Goal: Information Seeking & Learning: Learn about a topic

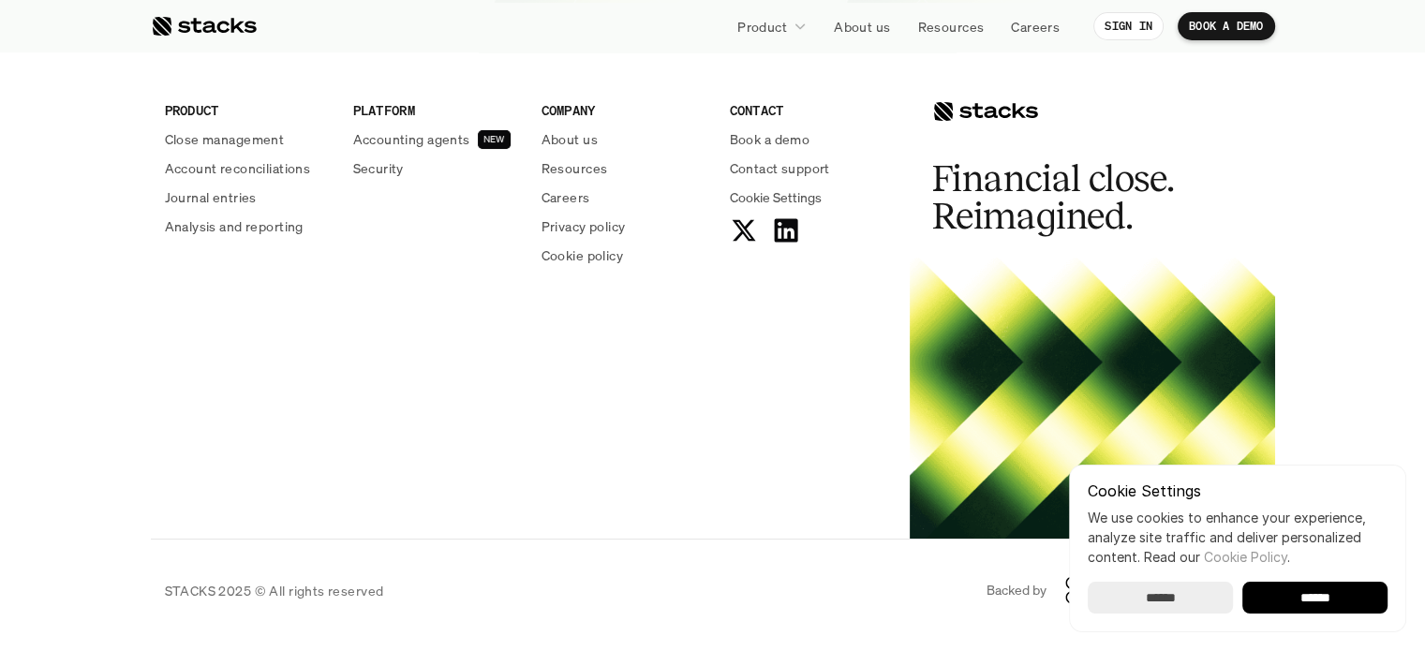
scroll to position [7014, 0]
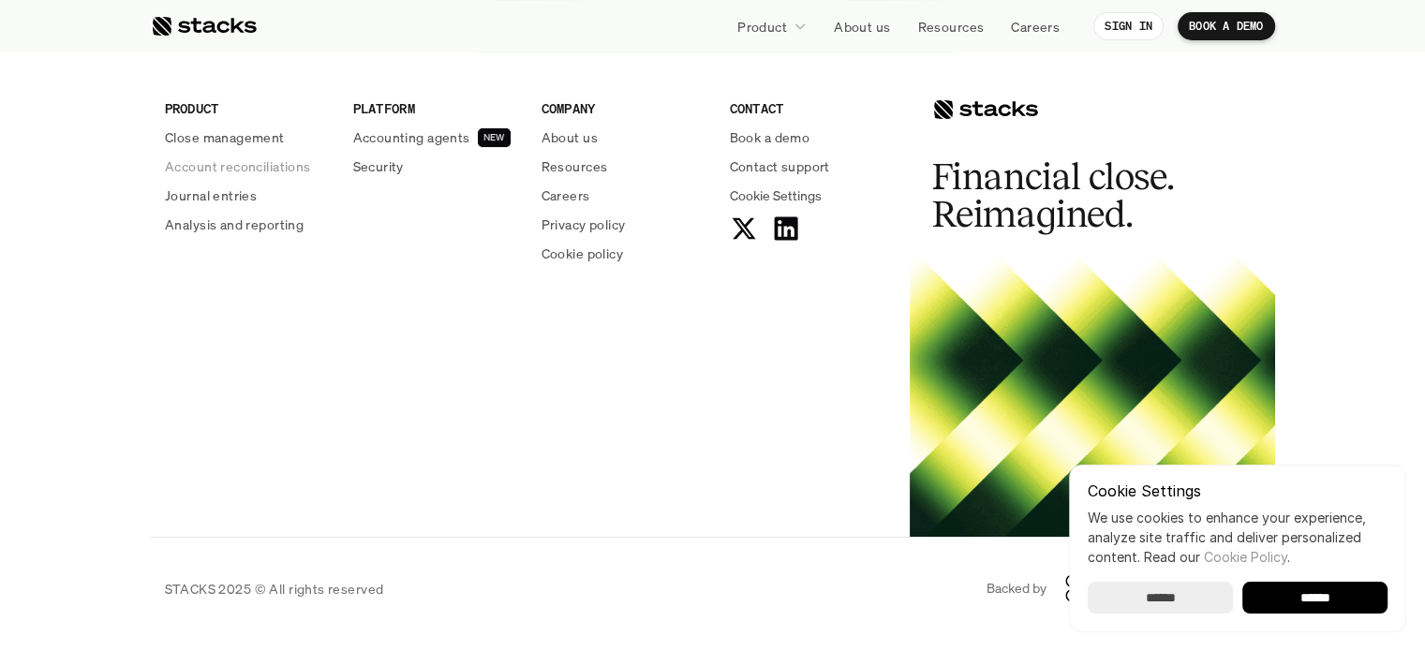
click at [235, 166] on p "Account reconciliations" at bounding box center [238, 167] width 146 height 20
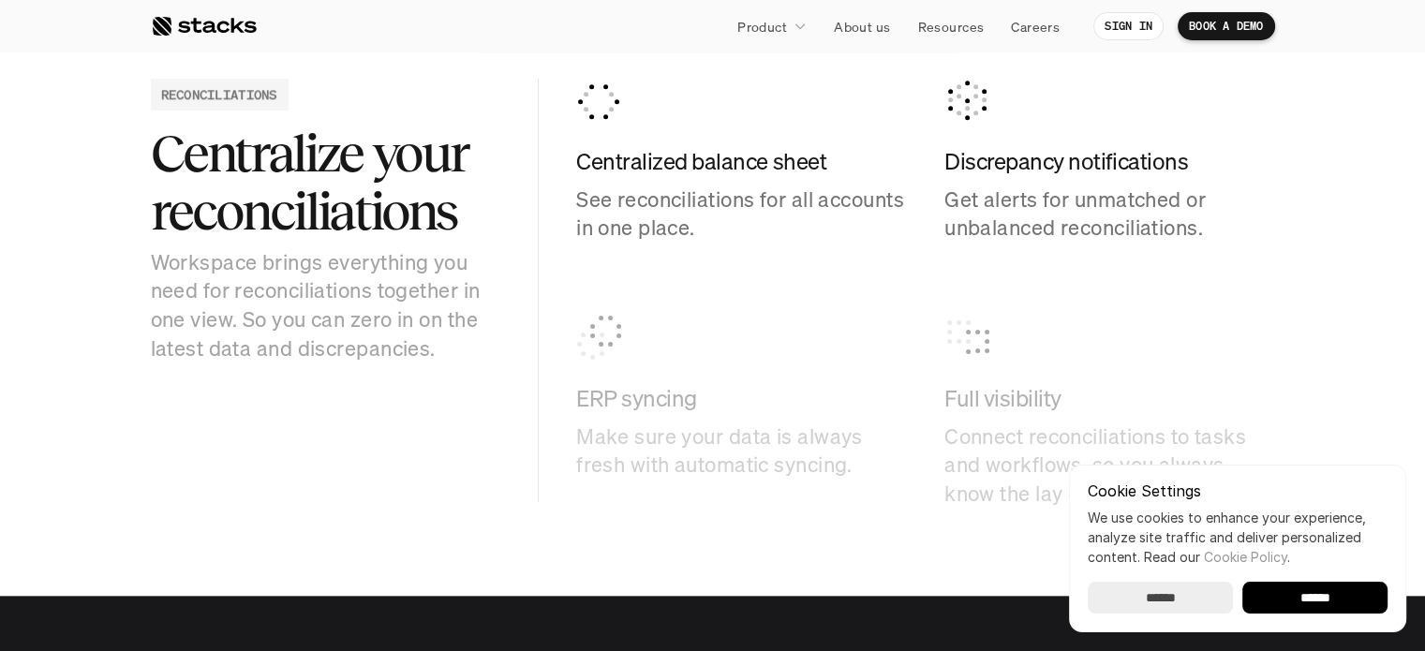
scroll to position [1946, 0]
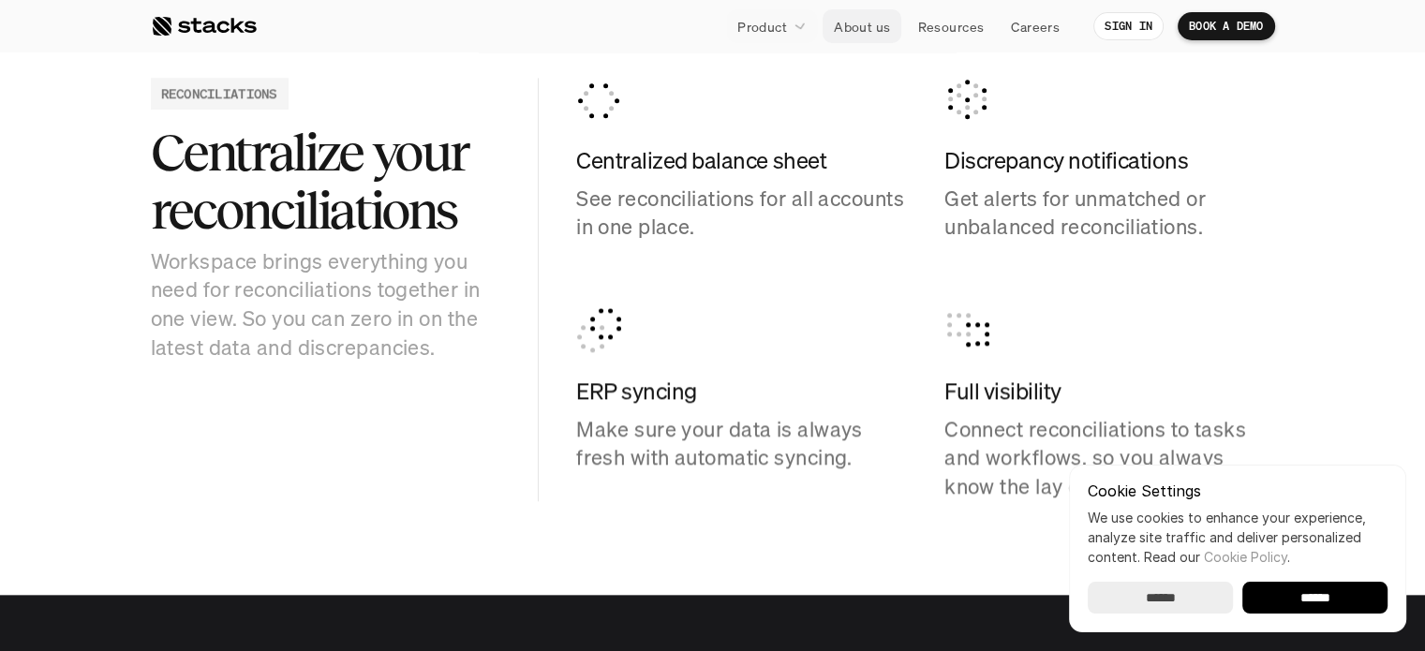
click at [852, 24] on p "About us" at bounding box center [862, 27] width 56 height 20
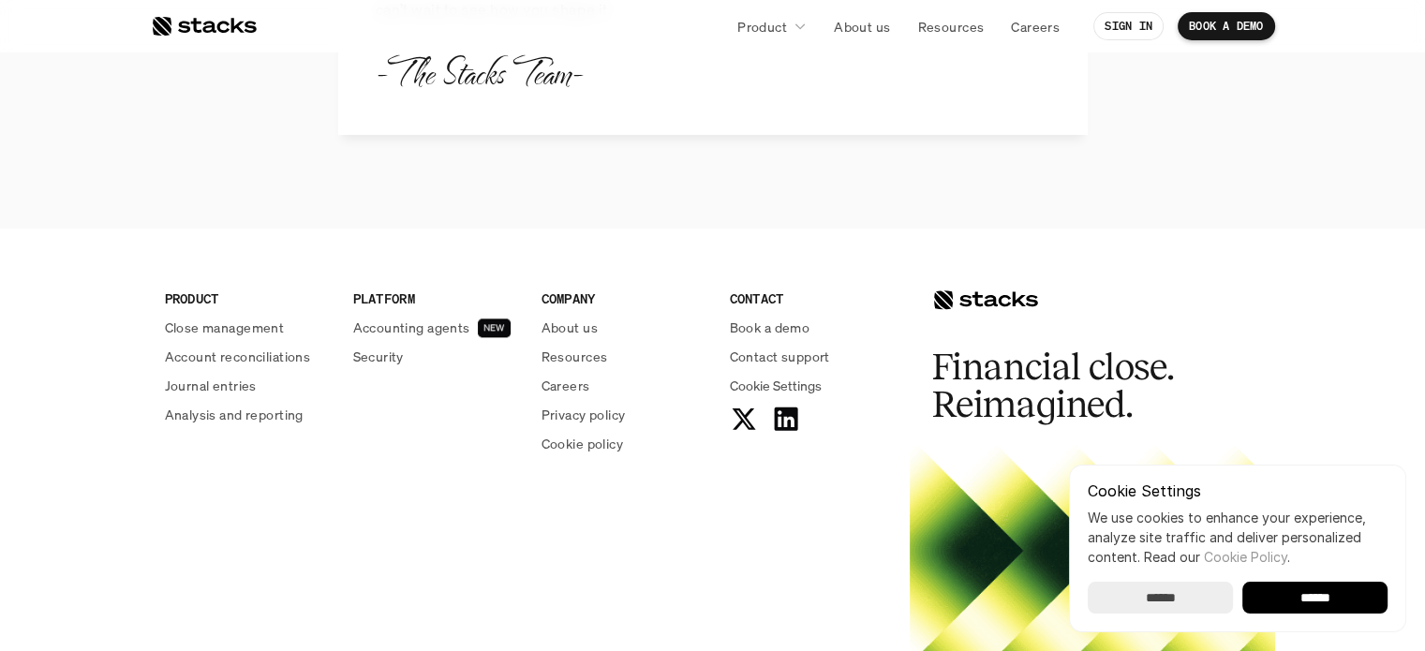
scroll to position [2223, 0]
click at [231, 326] on p "Close management" at bounding box center [225, 327] width 120 height 20
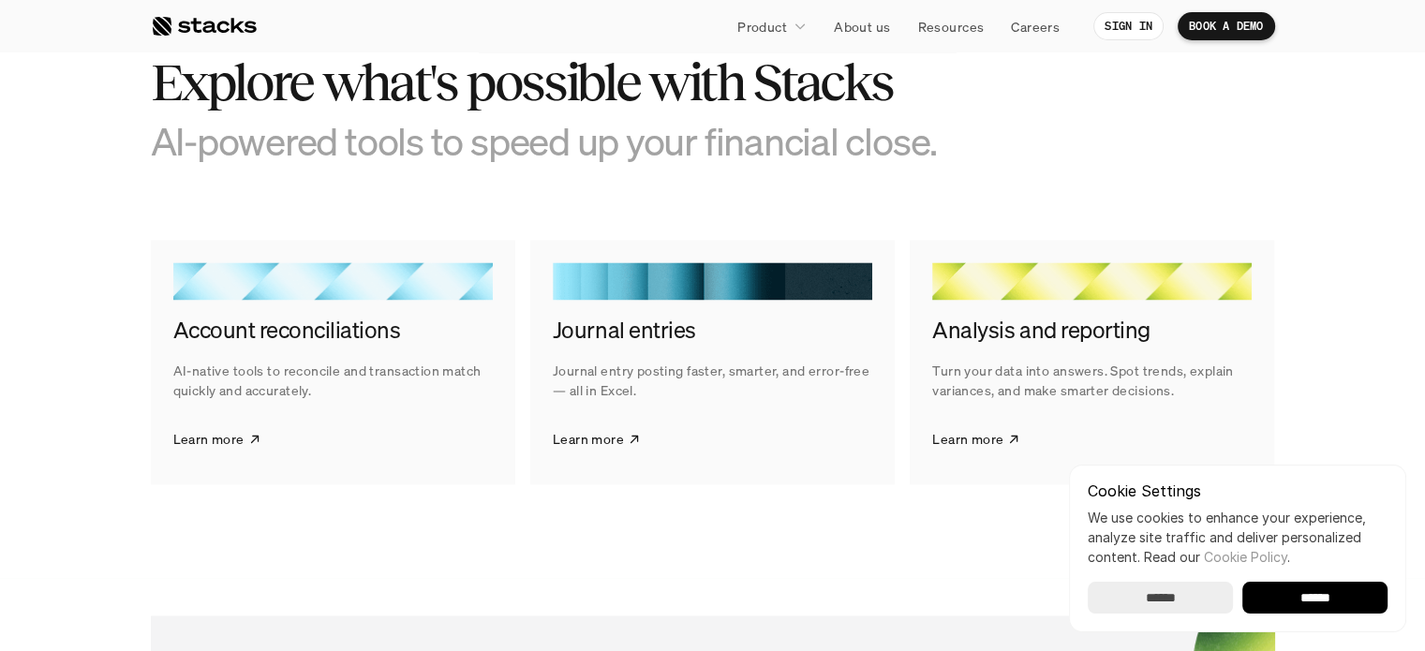
scroll to position [2933, 0]
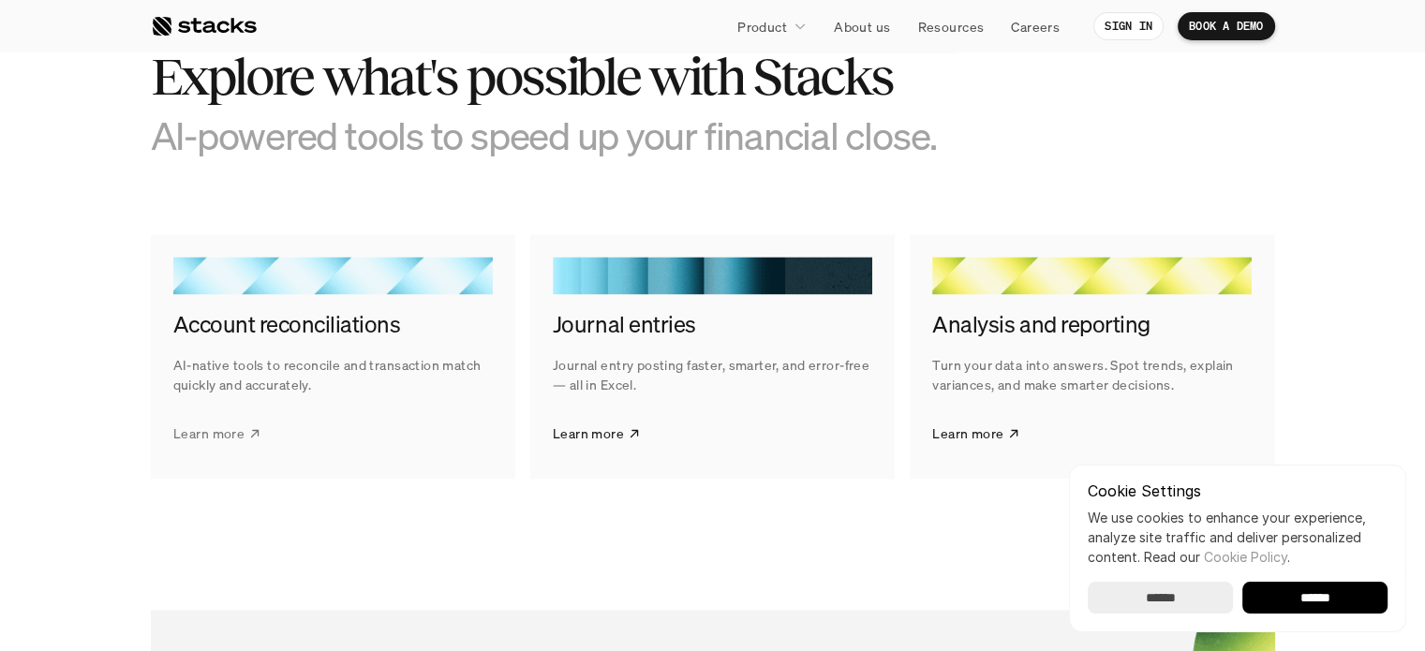
click at [236, 438] on p "Learn more" at bounding box center [208, 434] width 71 height 20
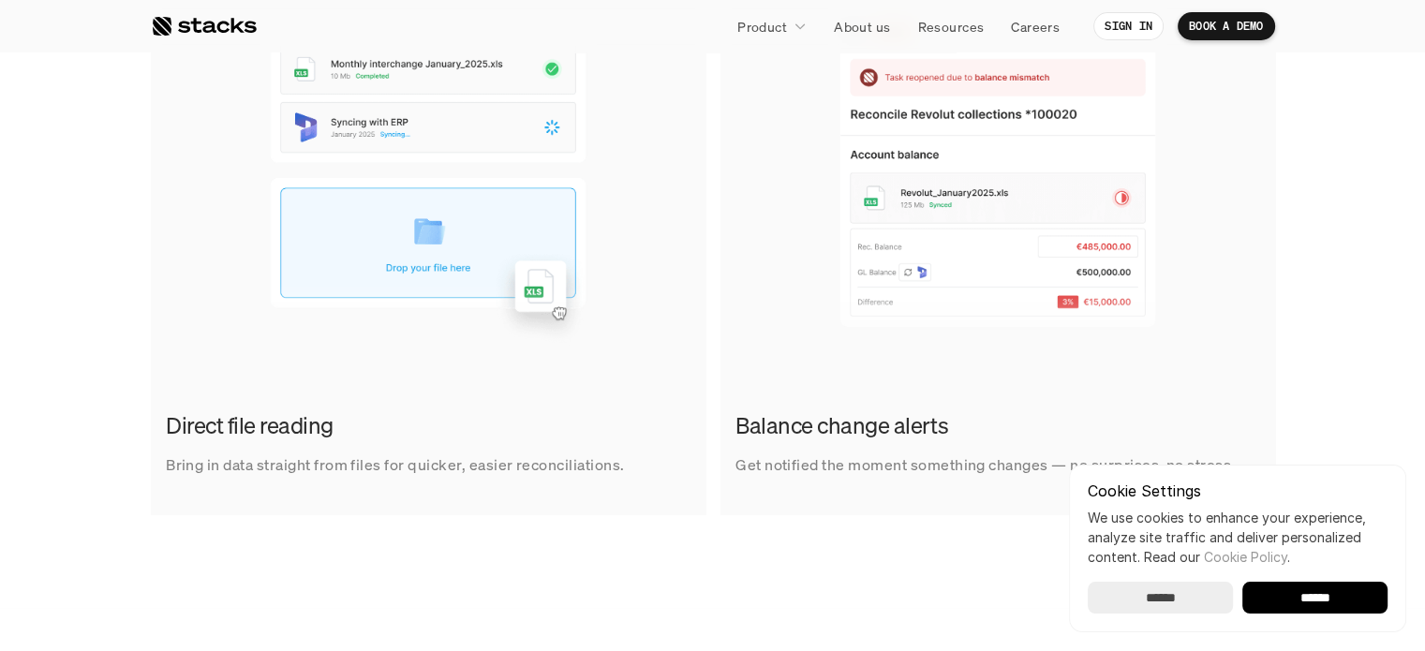
scroll to position [1340, 0]
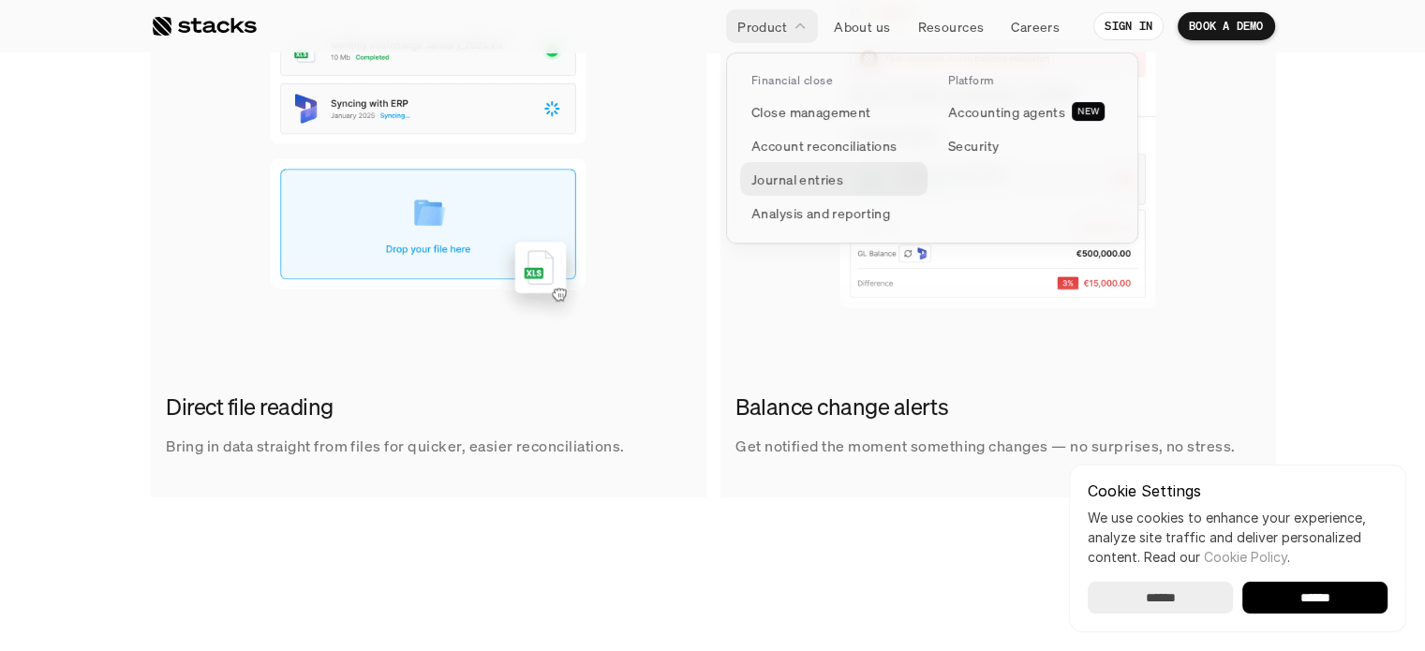
click at [794, 179] on p "Journal entries" at bounding box center [798, 180] width 92 height 20
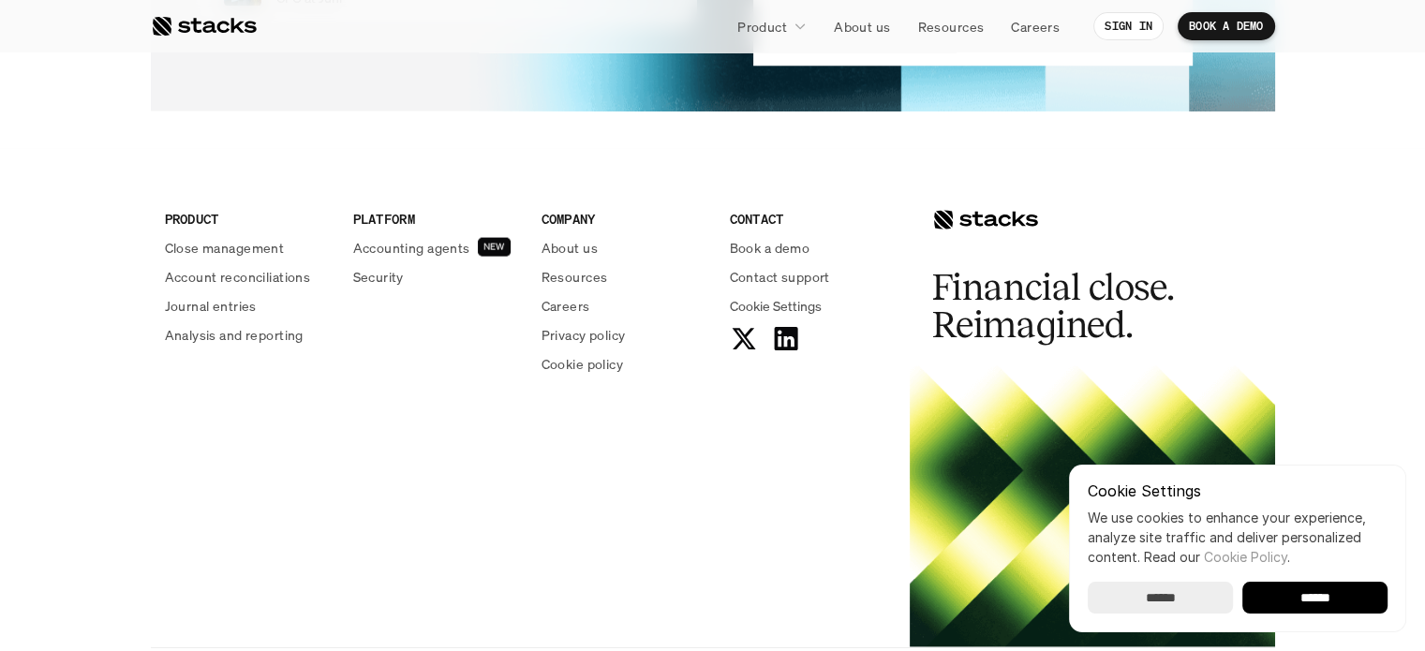
scroll to position [4079, 0]
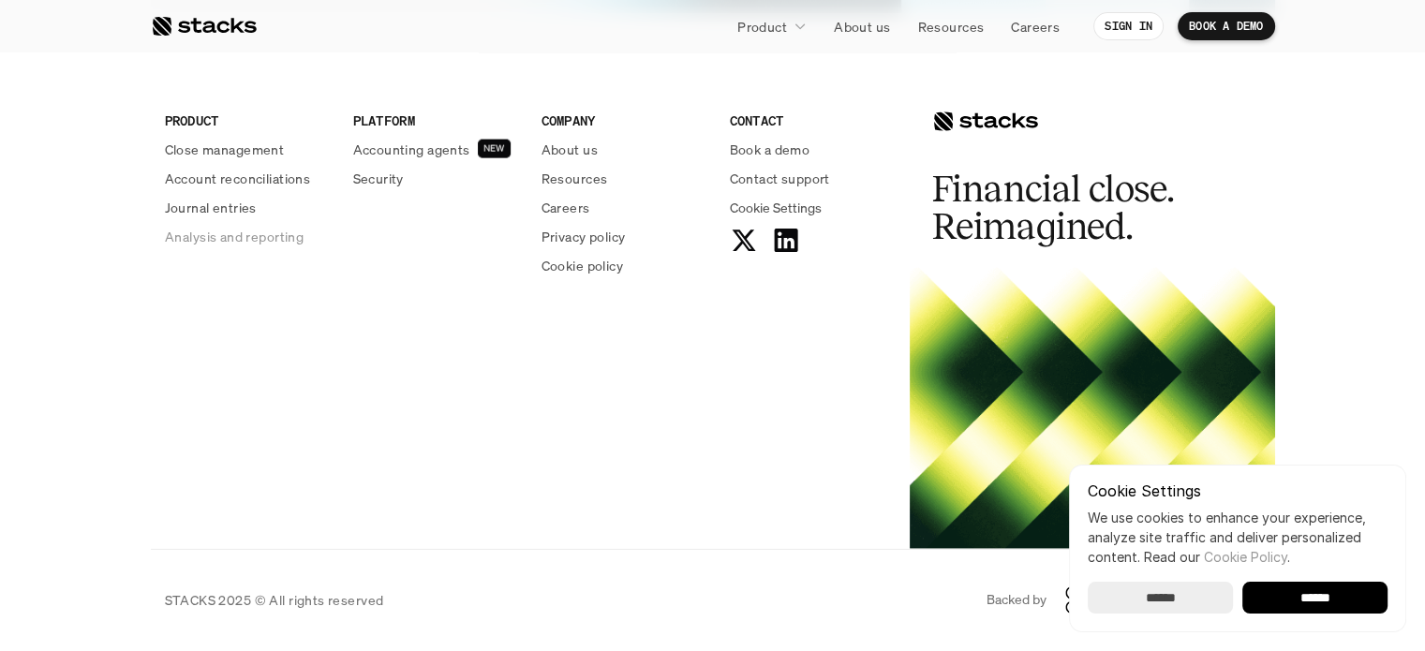
click at [261, 240] on p "Analysis and reporting" at bounding box center [234, 237] width 139 height 20
